Goal: Use online tool/utility: Utilize a website feature to perform a specific function

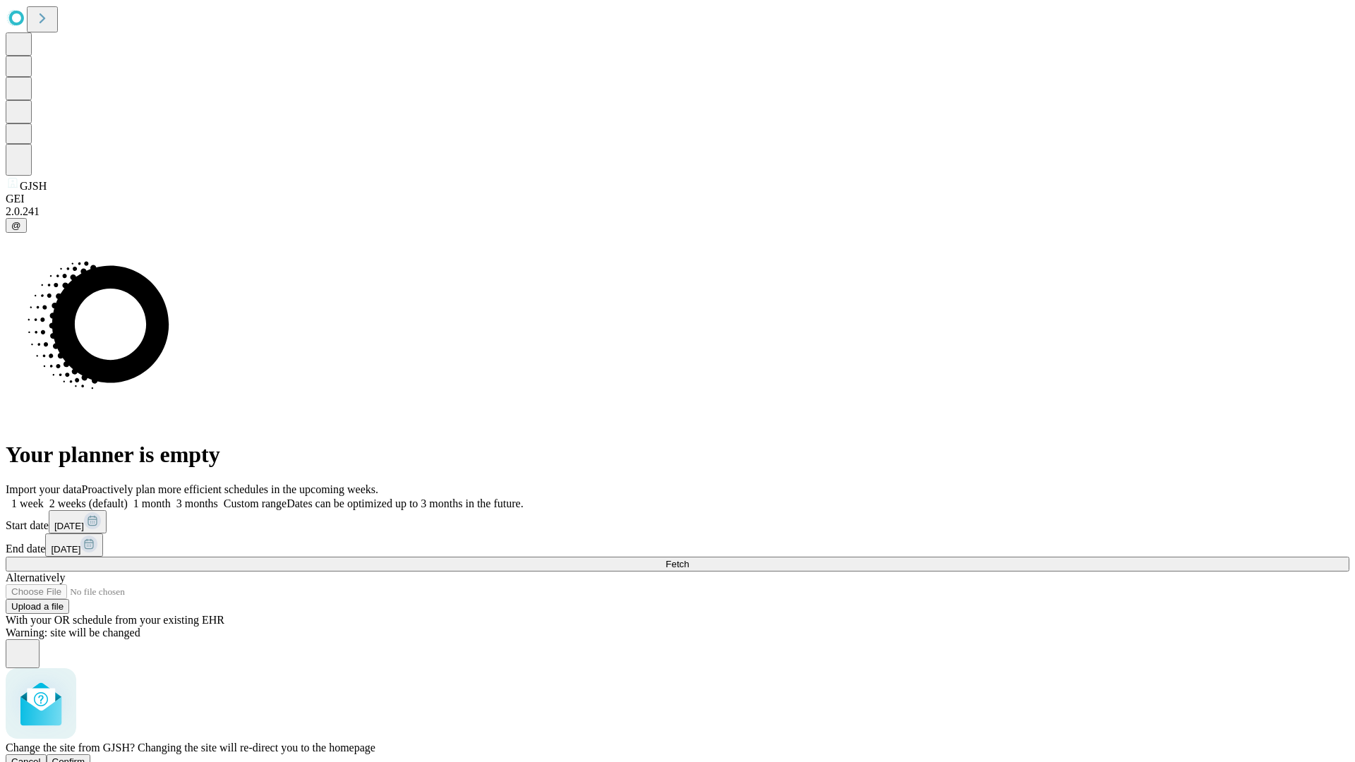
click at [85, 757] on span "Confirm" at bounding box center [68, 762] width 33 height 11
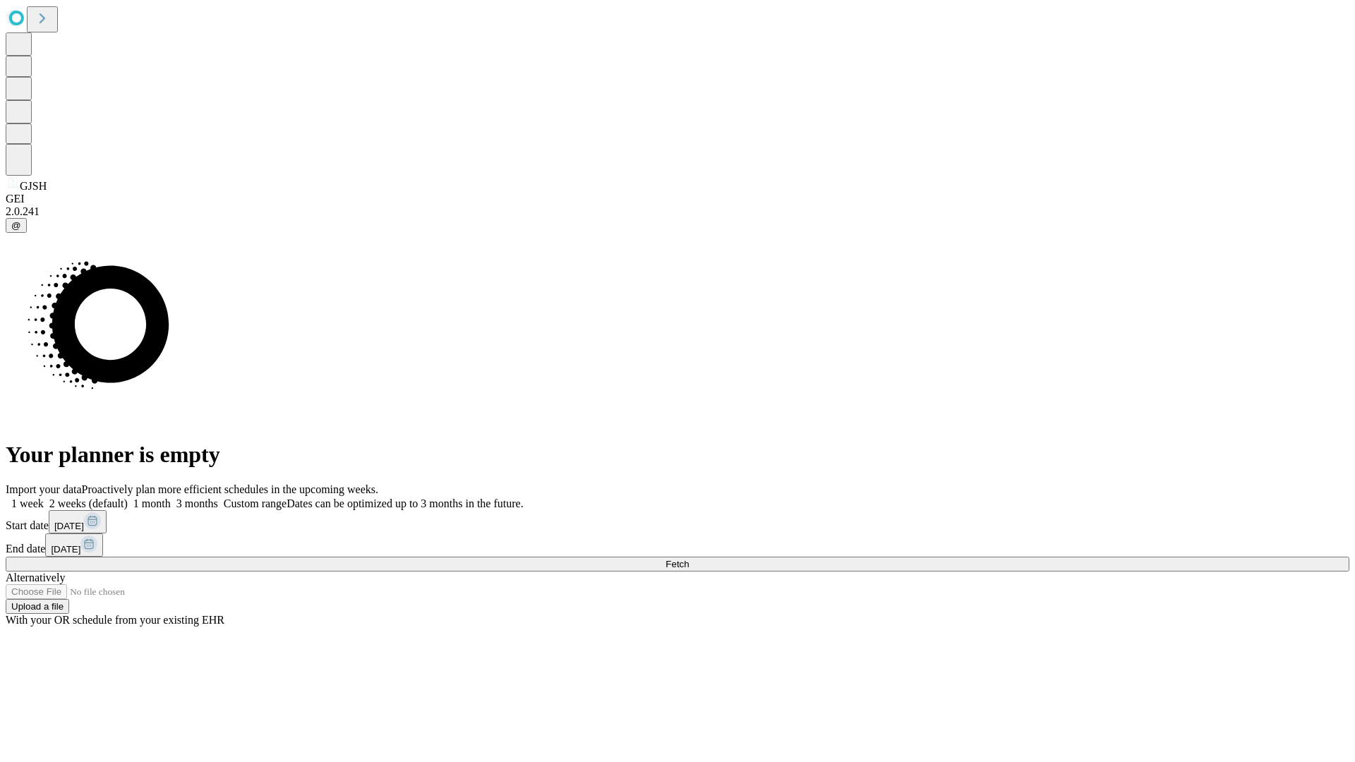
click at [171, 498] on label "1 month" at bounding box center [149, 504] width 43 height 12
click at [689, 559] on span "Fetch" at bounding box center [677, 564] width 23 height 11
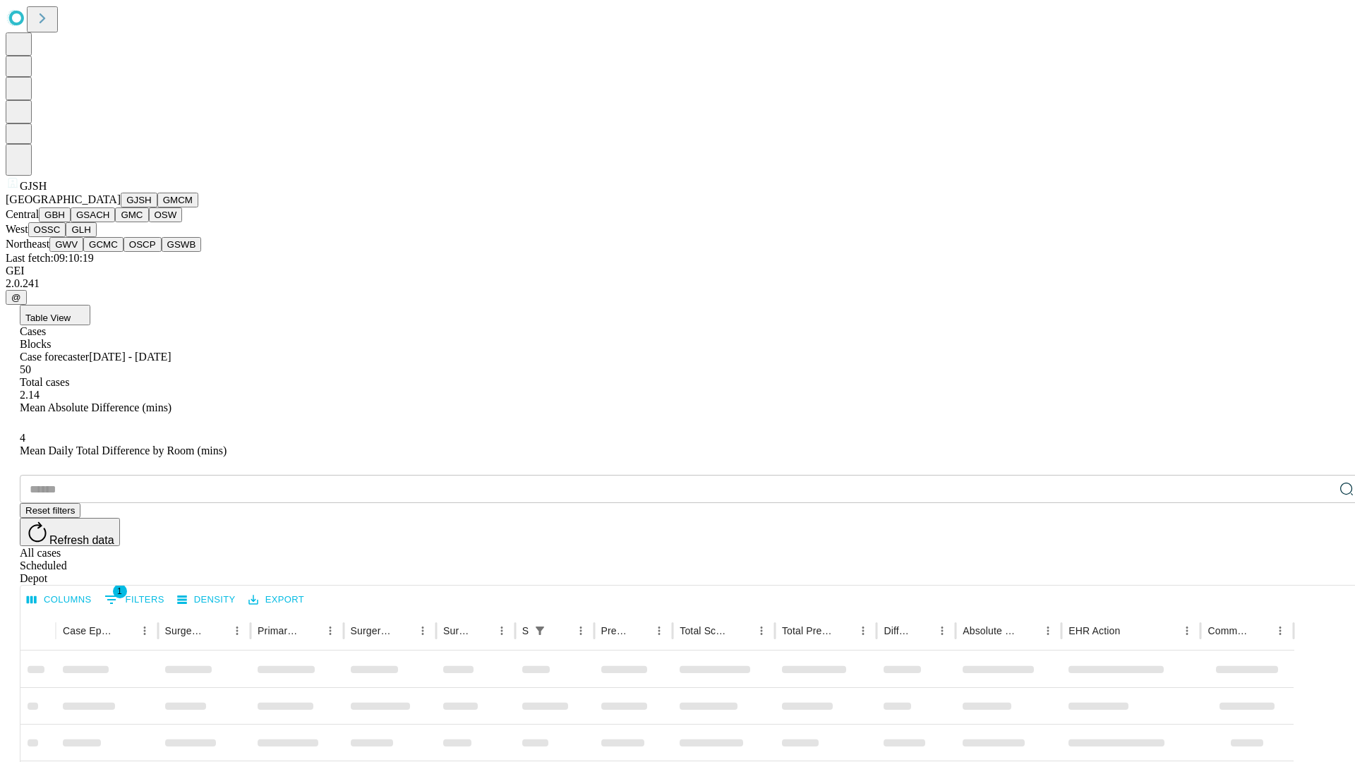
click at [157, 207] on button "GMCM" at bounding box center [177, 200] width 41 height 15
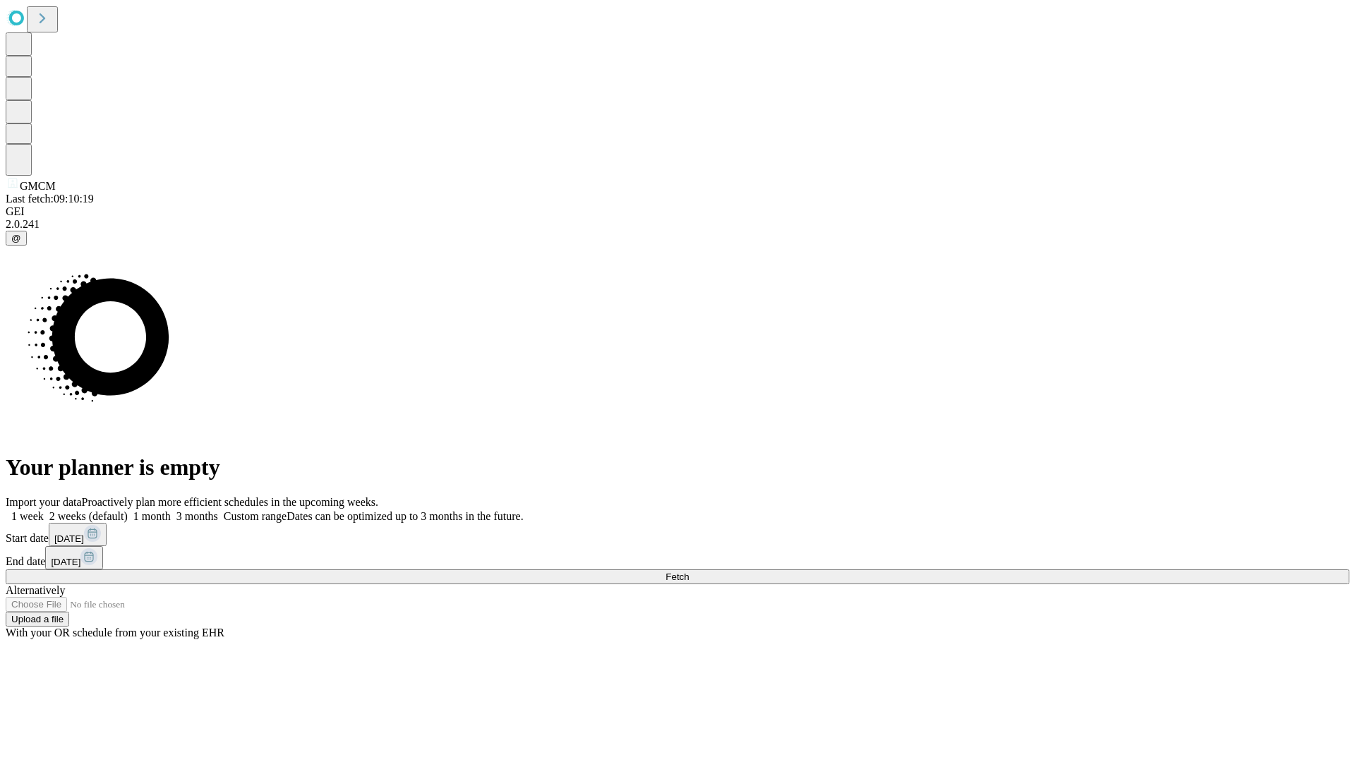
click at [171, 510] on label "1 month" at bounding box center [149, 516] width 43 height 12
click at [689, 572] on span "Fetch" at bounding box center [677, 577] width 23 height 11
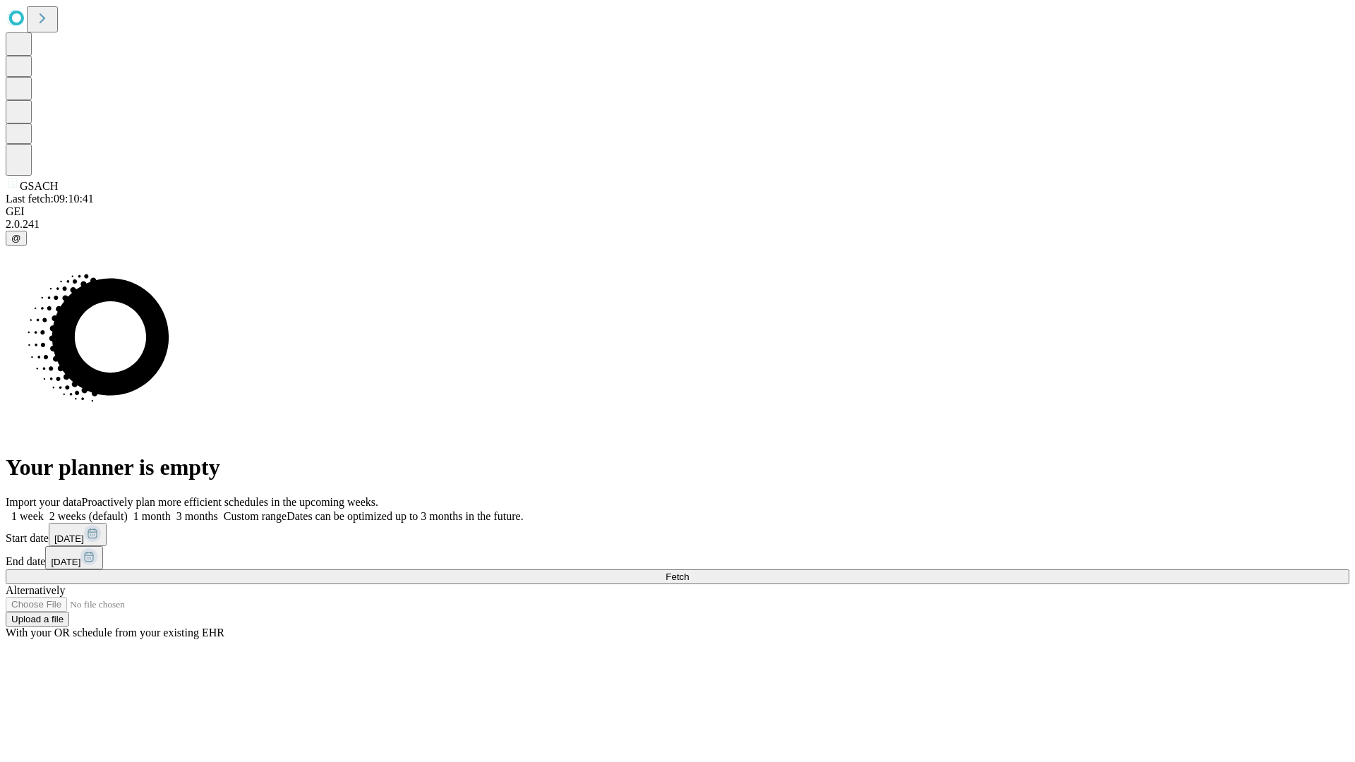
click at [171, 510] on label "1 month" at bounding box center [149, 516] width 43 height 12
click at [689, 572] on span "Fetch" at bounding box center [677, 577] width 23 height 11
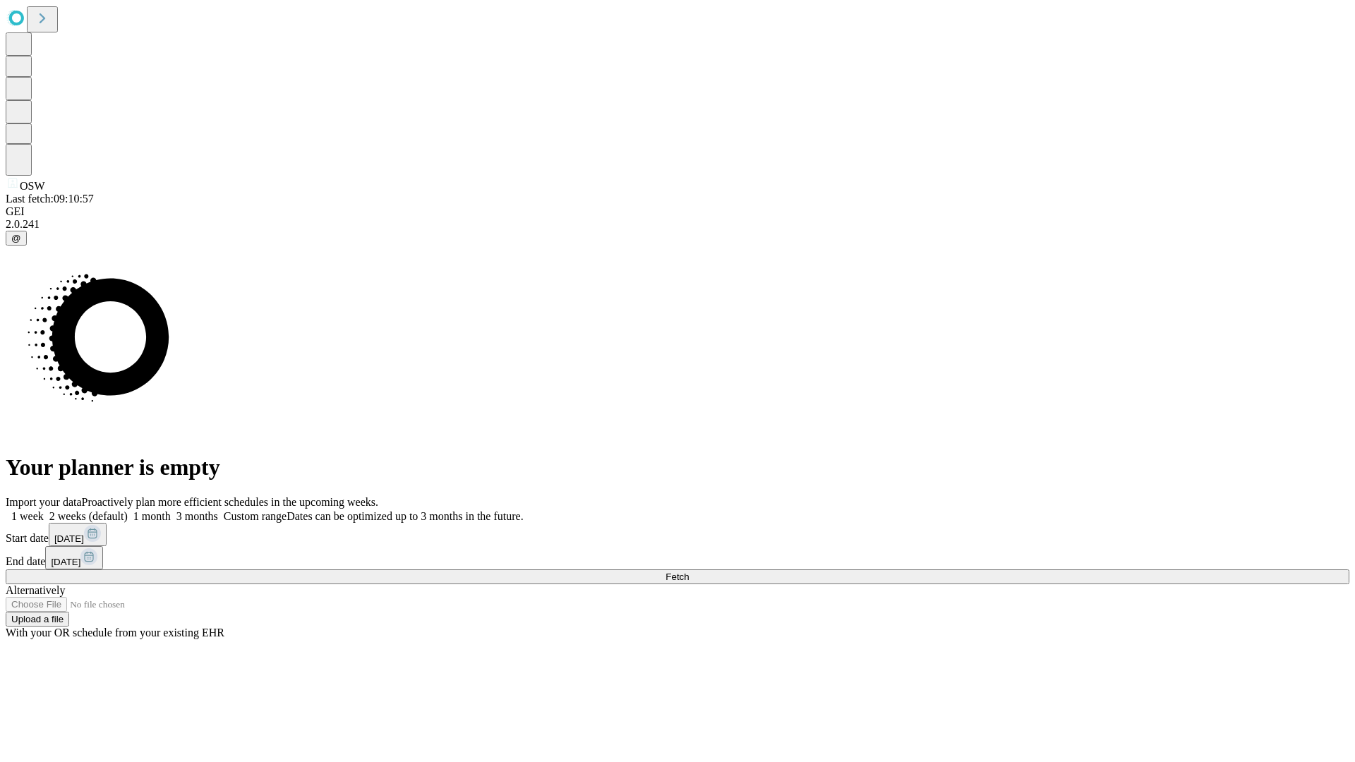
click at [171, 510] on label "1 month" at bounding box center [149, 516] width 43 height 12
click at [689, 572] on span "Fetch" at bounding box center [677, 577] width 23 height 11
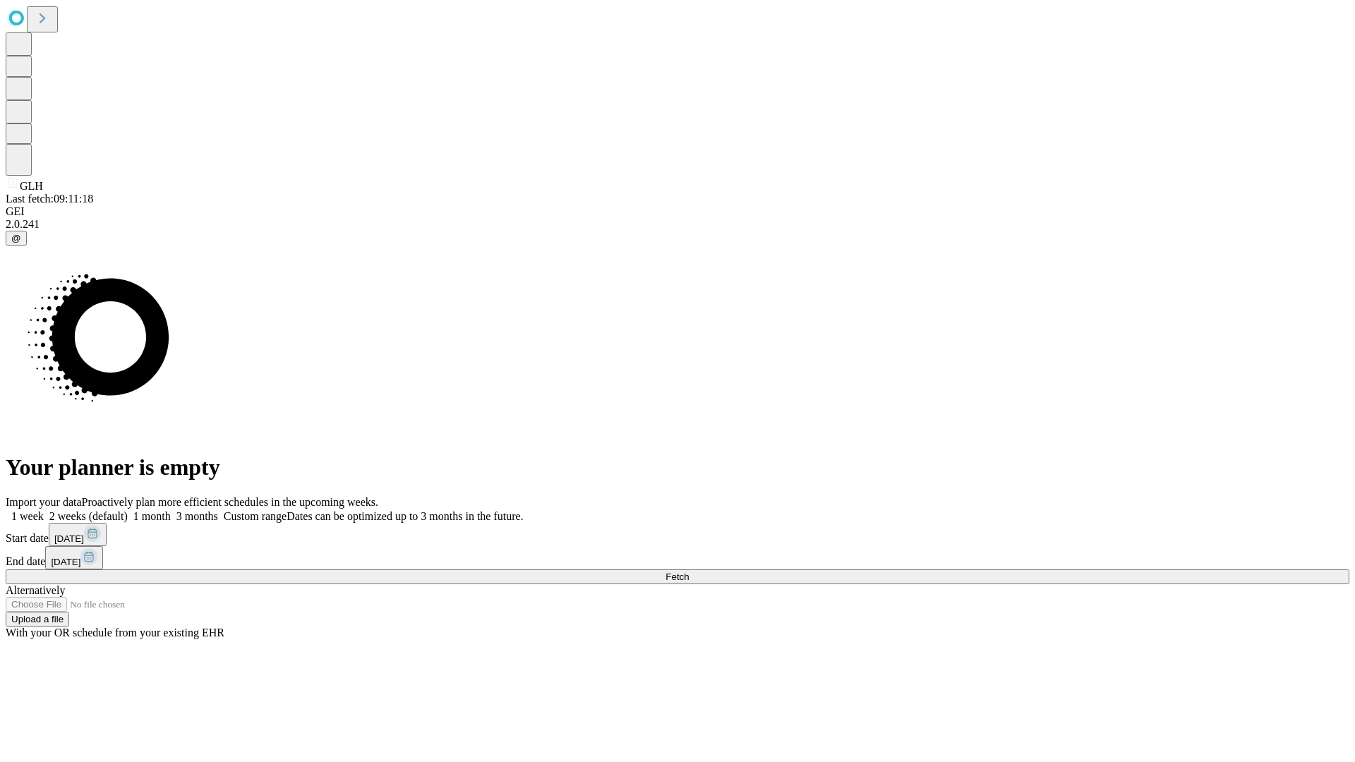
click at [689, 572] on span "Fetch" at bounding box center [677, 577] width 23 height 11
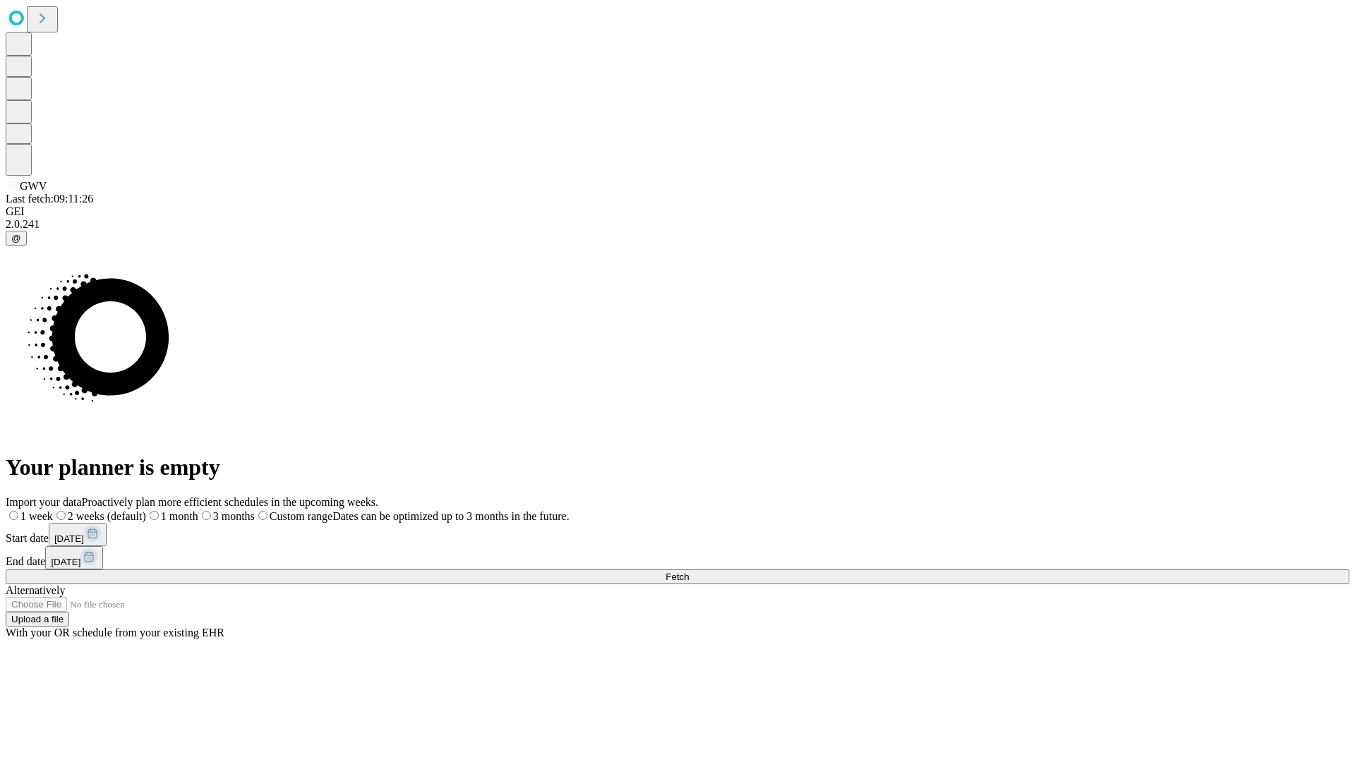
click at [689, 572] on span "Fetch" at bounding box center [677, 577] width 23 height 11
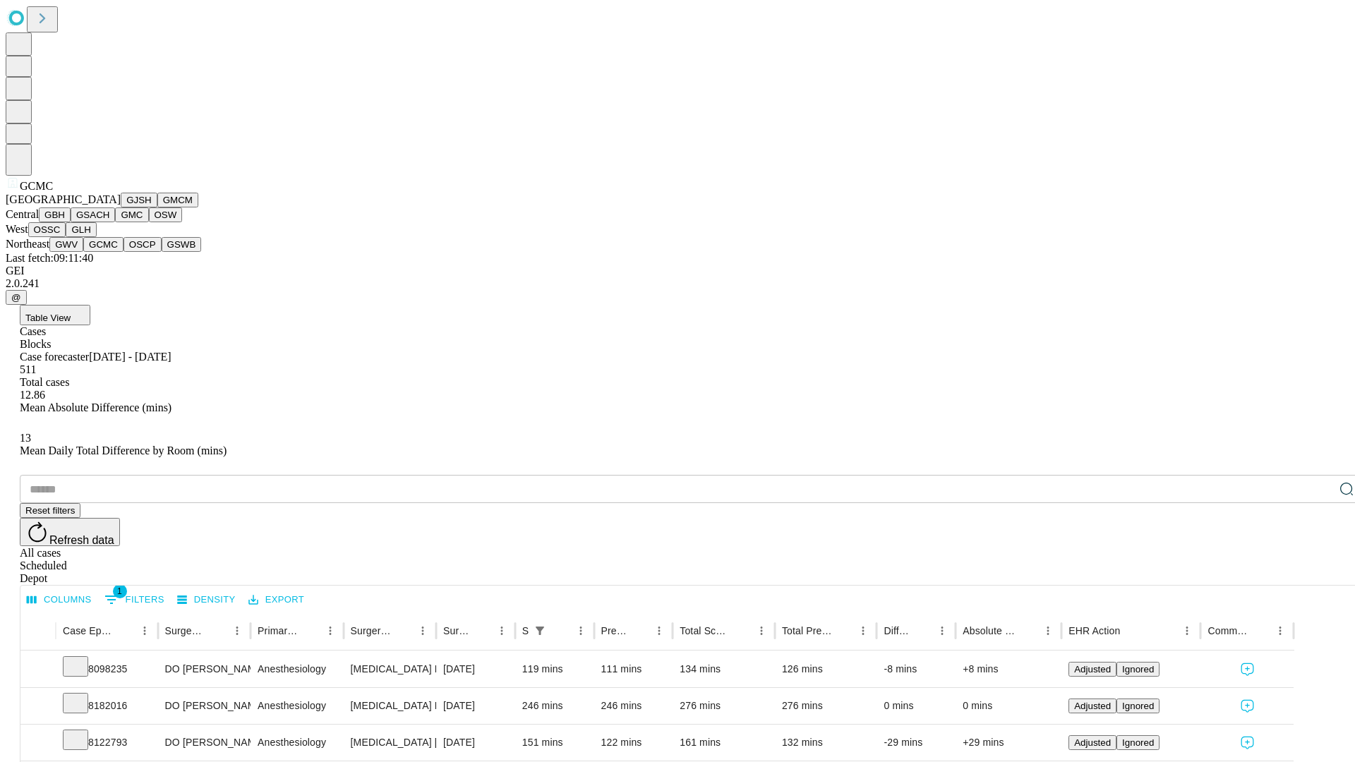
click at [124, 252] on button "OSCP" at bounding box center [143, 244] width 38 height 15
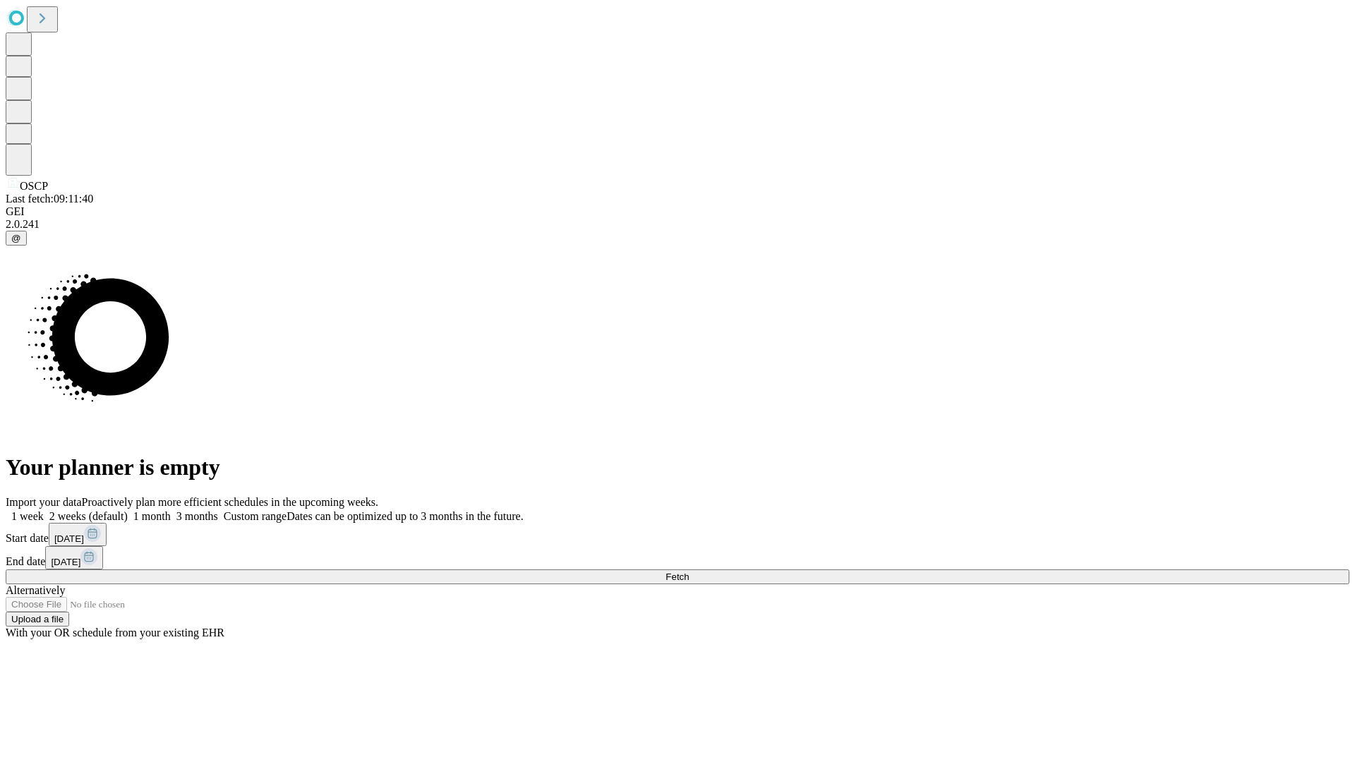
click at [171, 510] on label "1 month" at bounding box center [149, 516] width 43 height 12
click at [689, 572] on span "Fetch" at bounding box center [677, 577] width 23 height 11
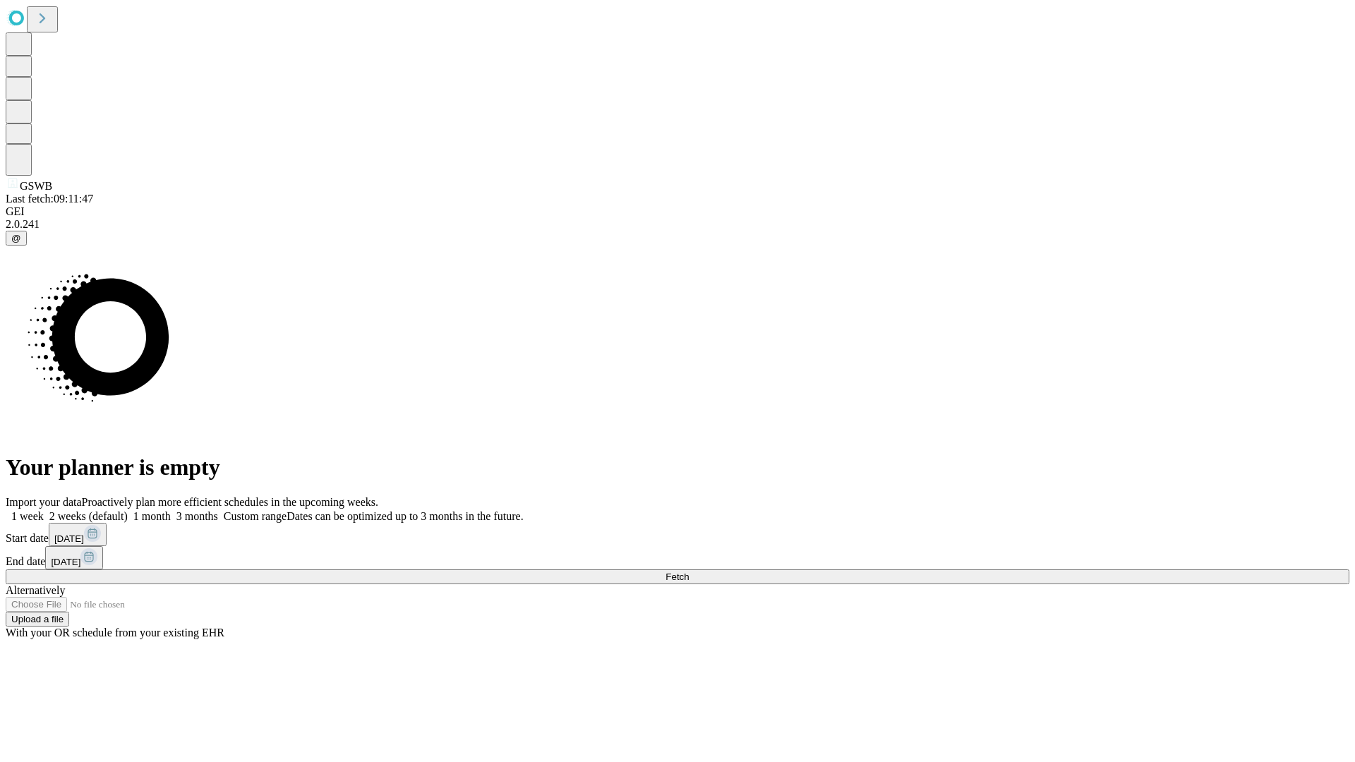
click at [171, 510] on label "1 month" at bounding box center [149, 516] width 43 height 12
click at [689, 572] on span "Fetch" at bounding box center [677, 577] width 23 height 11
